Goal: Navigation & Orientation: Find specific page/section

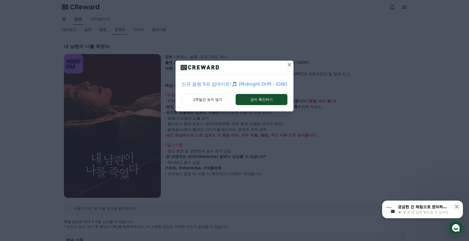
select select
click at [217, 100] on button "1주일간 보지 않기" at bounding box center [207, 100] width 52 height 12
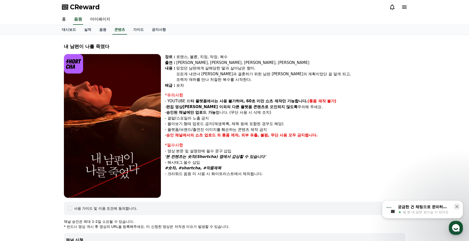
click at [85, 12] on div "CReward" at bounding box center [234, 7] width 353 height 14
click at [88, 6] on span "CReward" at bounding box center [85, 7] width 30 height 8
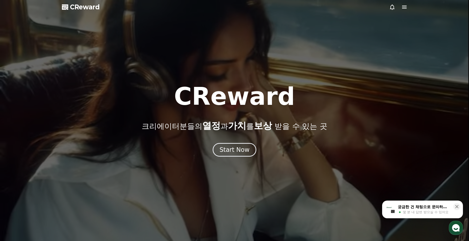
click at [240, 149] on div "Start Now" at bounding box center [234, 150] width 30 height 8
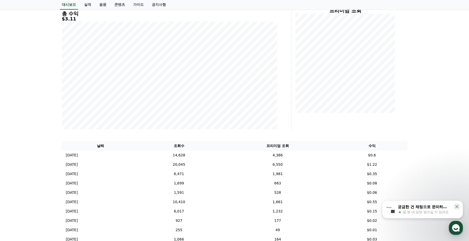
scroll to position [76, 0]
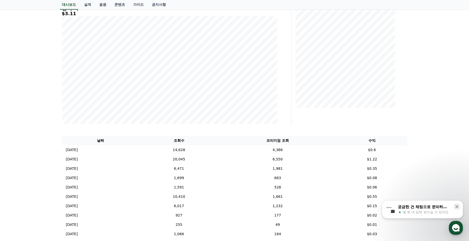
click at [458, 207] on icon at bounding box center [456, 206] width 5 height 5
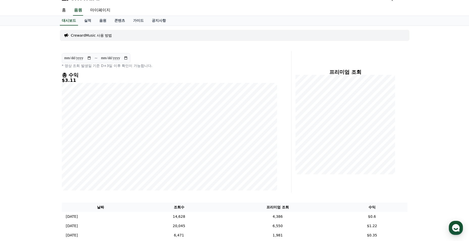
scroll to position [0, 0]
